Goal: Transaction & Acquisition: Purchase product/service

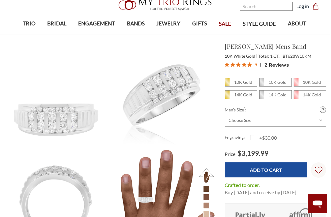
scroll to position [22, 1]
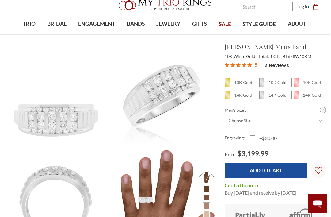
click at [244, 81] on em "10K Gold" at bounding box center [243, 82] width 18 height 5
click at [228, 84] on input "10K Gold" at bounding box center [227, 84] width 0 height 0
radio input "true"
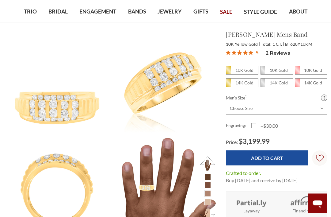
scroll to position [33, 0]
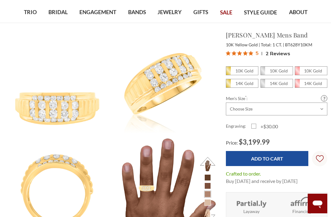
click at [248, 79] on span "14K Gold" at bounding box center [242, 83] width 32 height 8
click at [229, 85] on input "14K Gold" at bounding box center [229, 85] width 0 height 0
radio input "true"
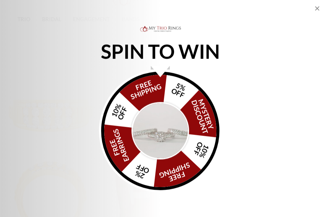
scroll to position [0, 1]
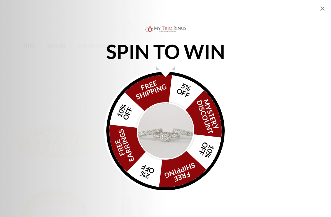
click at [326, 12] on div "SPIN TO WIN FREE SHIPPING 5% OFF Mystery Discount 10% OFF FREE SHIPPING 2% OFF …" at bounding box center [165, 108] width 331 height 217
click at [322, 3] on div "SPIN TO WIN FREE SHIPPING 5% OFF Mystery Discount 10% OFF FREE SHIPPING 2% OFF …" at bounding box center [165, 108] width 331 height 217
click at [323, 2] on div "SPIN TO WIN FREE SHIPPING 5% OFF Mystery Discount 10% OFF FREE SHIPPING 2% OFF …" at bounding box center [165, 108] width 331 height 217
click at [323, 6] on icon "Close popup" at bounding box center [322, 8] width 7 height 7
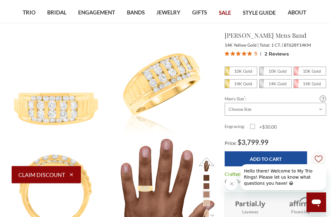
scroll to position [35, 1]
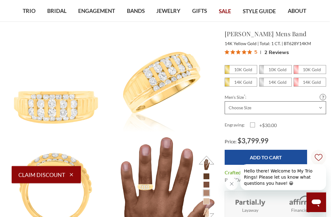
click at [321, 107] on select "Choose Size 6.00 6.25 6.50 6.75 7.00 7.25 7.50 7.75 8.00 8.25 8.50 8.75 9.00 9.…" at bounding box center [276, 107] width 102 height 13
select select "21698176"
click at [241, 68] on em "10K Gold" at bounding box center [243, 69] width 18 height 5
click at [228, 71] on input "10K Gold" at bounding box center [227, 71] width 0 height 0
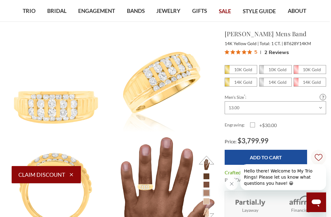
radio input "true"
